Goal: Find specific page/section: Find specific page/section

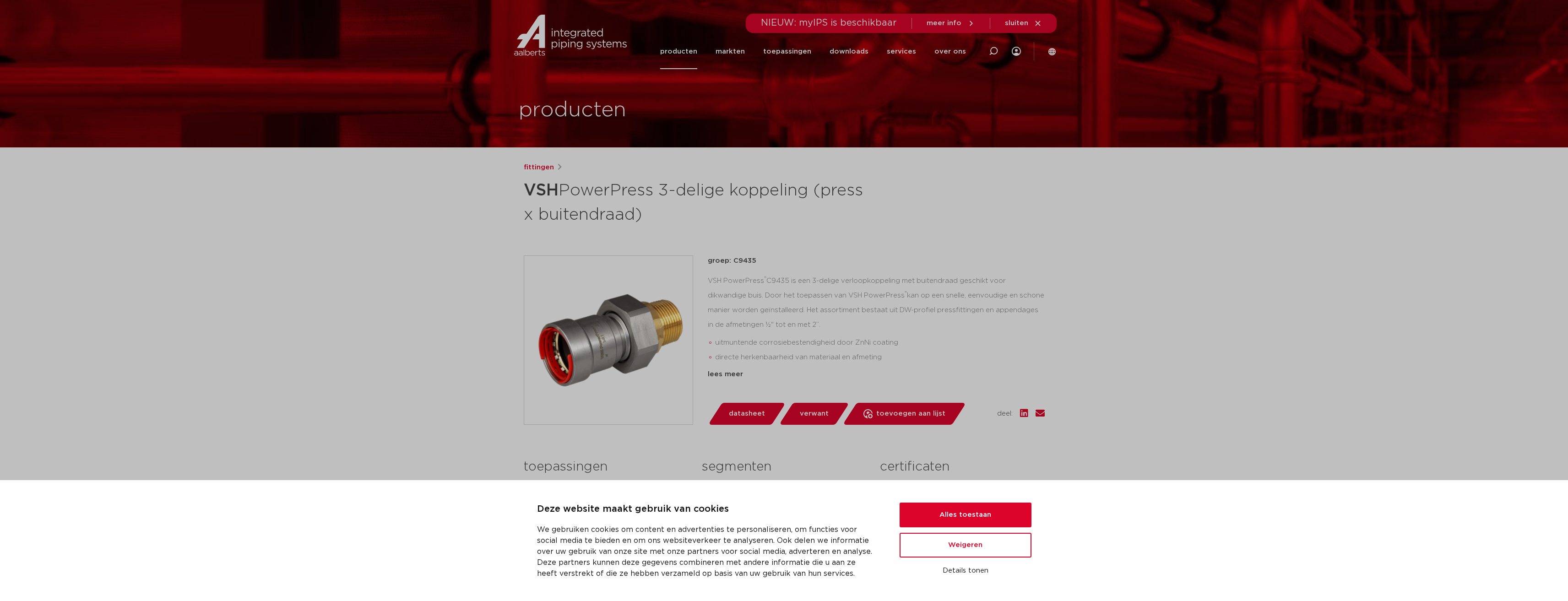
click at [689, 50] on link "producten" at bounding box center [679, 52] width 37 height 35
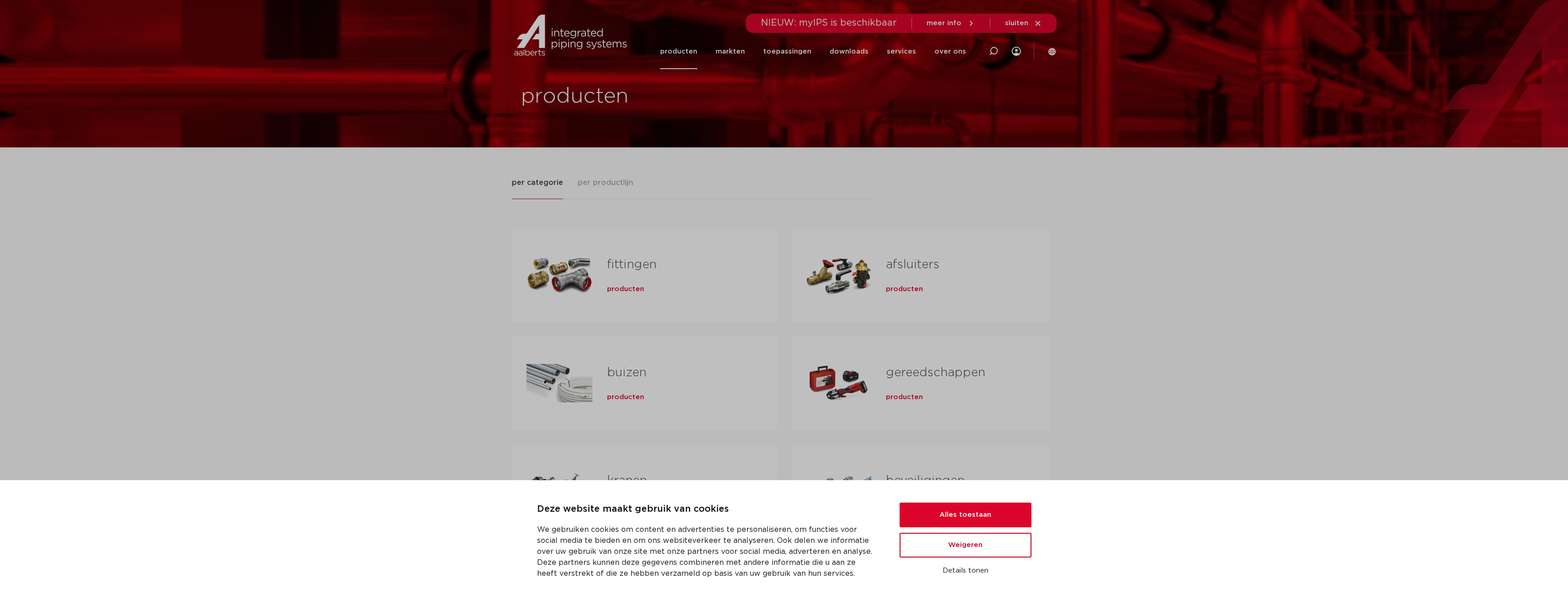
click at [963, 545] on button "Weigeren" at bounding box center [965, 544] width 132 height 25
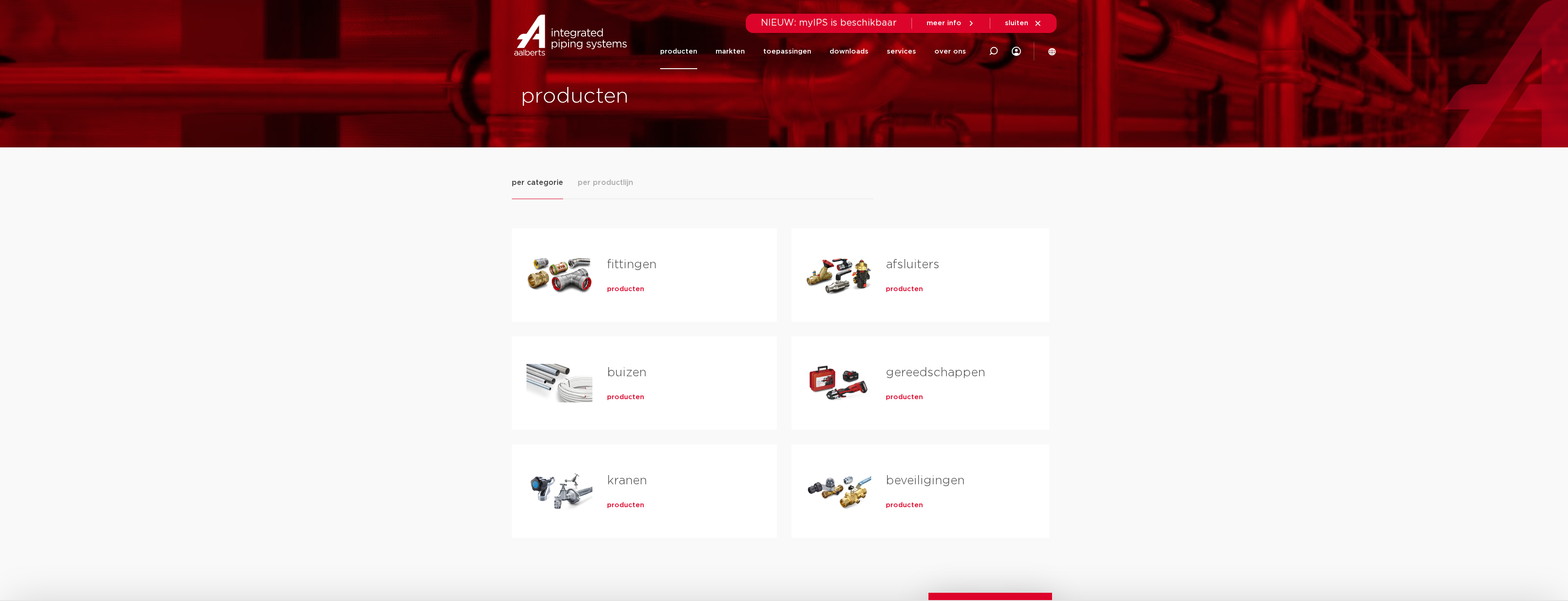
click at [626, 290] on span "producten" at bounding box center [625, 289] width 37 height 9
